Goal: Check status: Check status

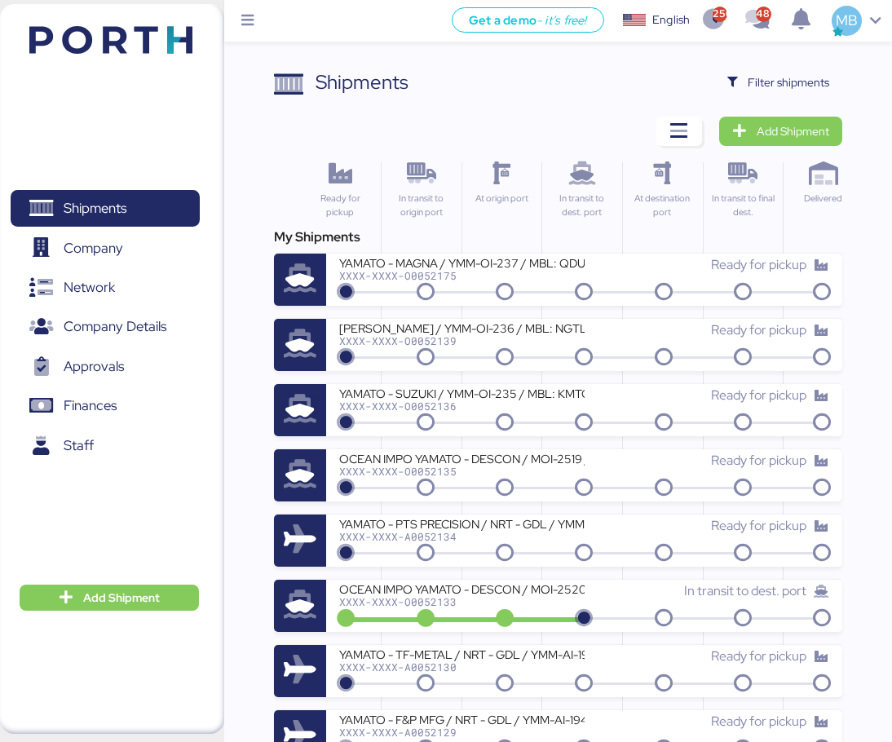
click at [823, 86] on span "Filter shipments" at bounding box center [789, 83] width 82 height 20
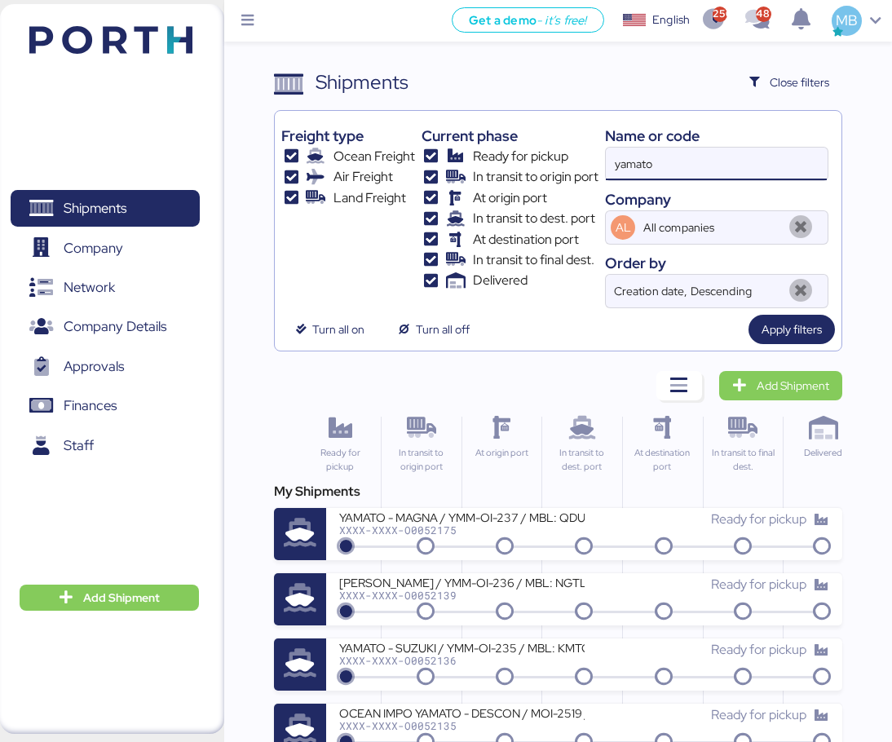
drag, startPoint x: 696, startPoint y: 166, endPoint x: 564, endPoint y: 164, distance: 132.9
click at [564, 164] on div "Freight type Ocean Freight Air Freight Land Freight Current phase Ready for pic…" at bounding box center [557, 212] width 553 height 191
paste input "O0051969"
type input "O0051969"
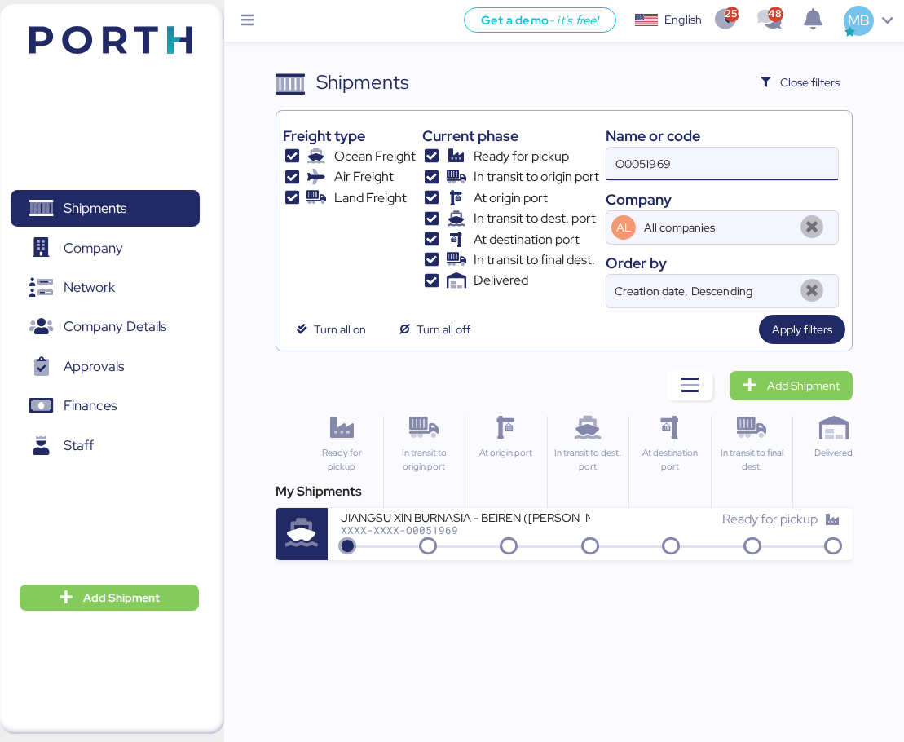
click at [512, 536] on div "XXXX-XXXX-O0051969" at bounding box center [466, 529] width 250 height 11
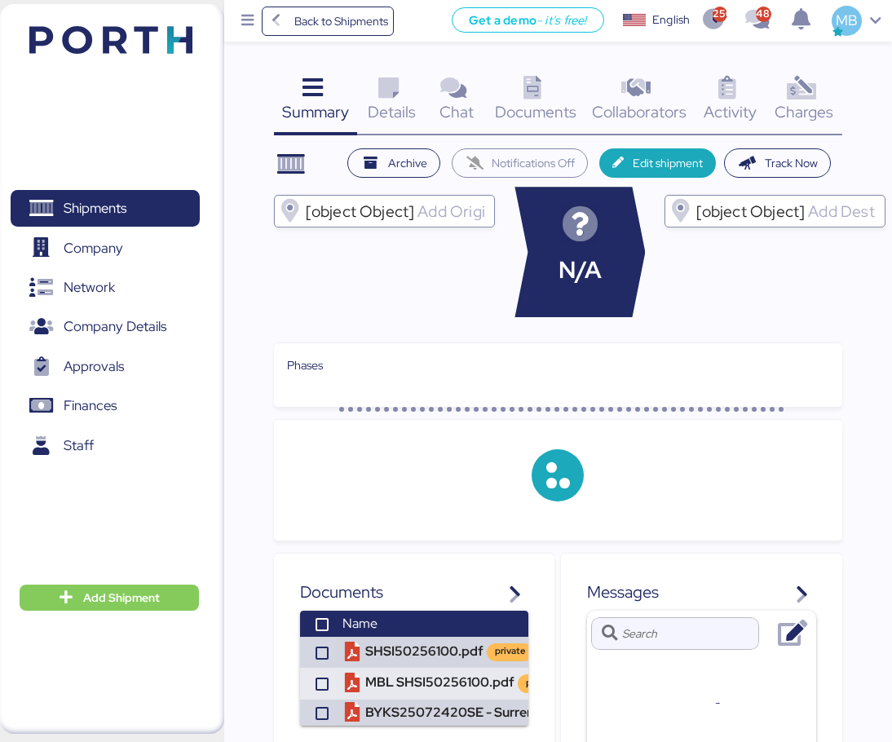
click at [825, 92] on div "Charges 0" at bounding box center [805, 102] width 76 height 68
